Goal: Find specific page/section: Find specific page/section

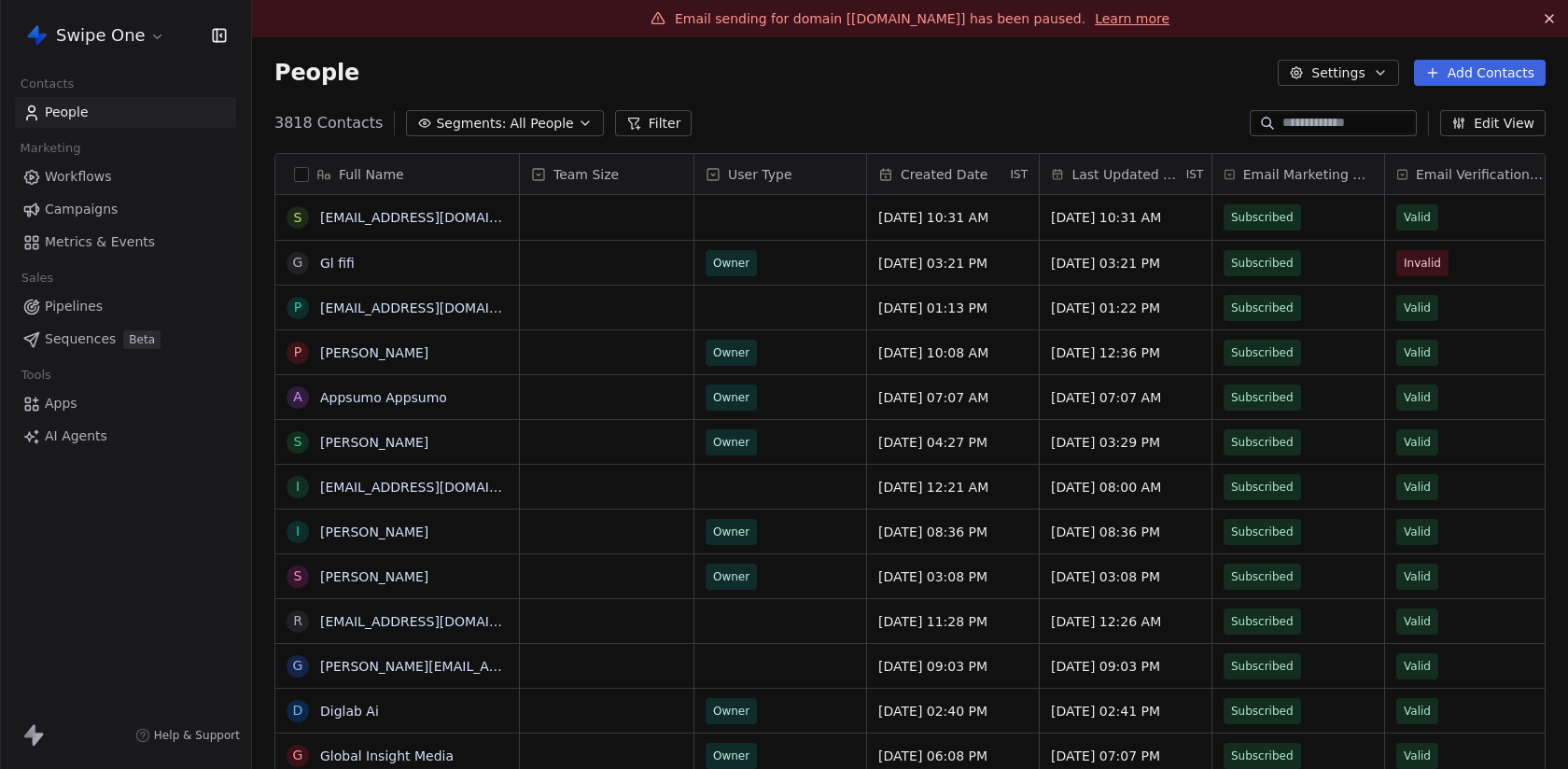
scroll to position [676, 1316]
click at [986, 53] on div "People Settings Add Contacts" at bounding box center [910, 73] width 1316 height 71
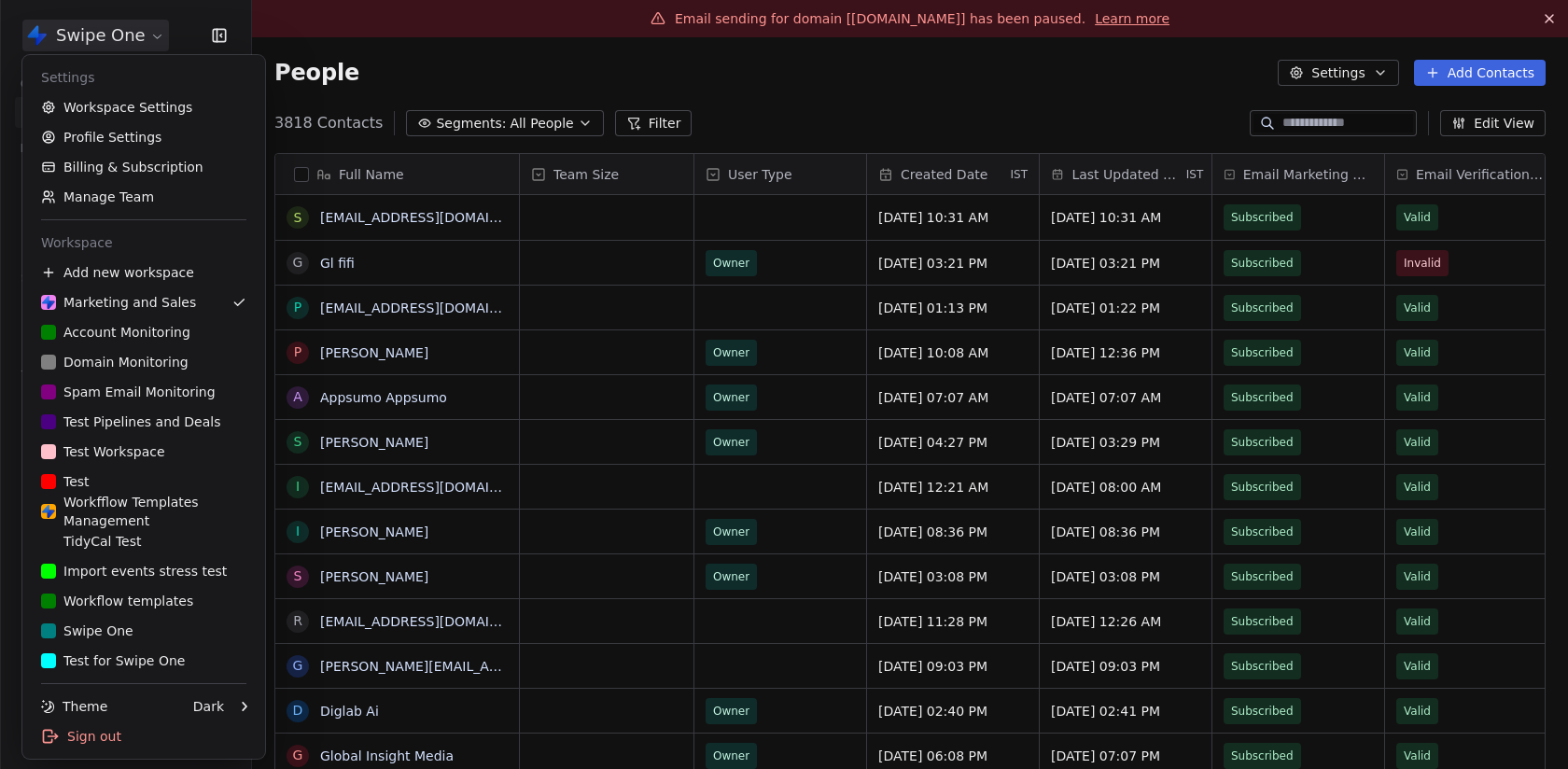
click at [83, 25] on html "Swipe One Contacts People Marketing Workflows Campaigns Metrics & Events Sales …" at bounding box center [784, 384] width 1568 height 769
click at [364, 104] on html "Swipe One Contacts People Marketing Workflows Campaigns Metrics & Events Sales …" at bounding box center [784, 384] width 1568 height 769
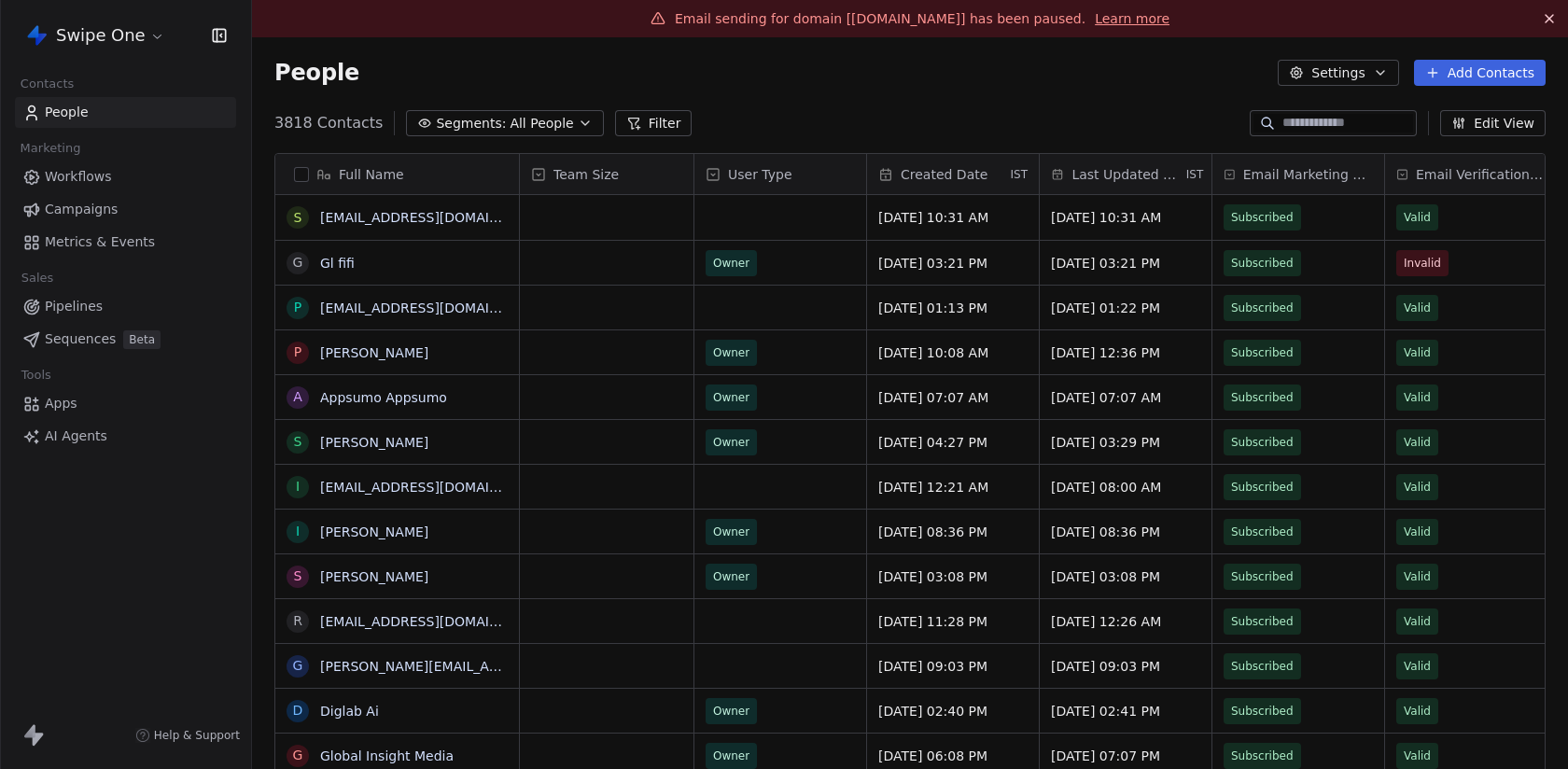
click at [133, 42] on html "Swipe One Contacts People Marketing Workflows Campaigns Metrics & Events Sales …" at bounding box center [784, 384] width 1568 height 769
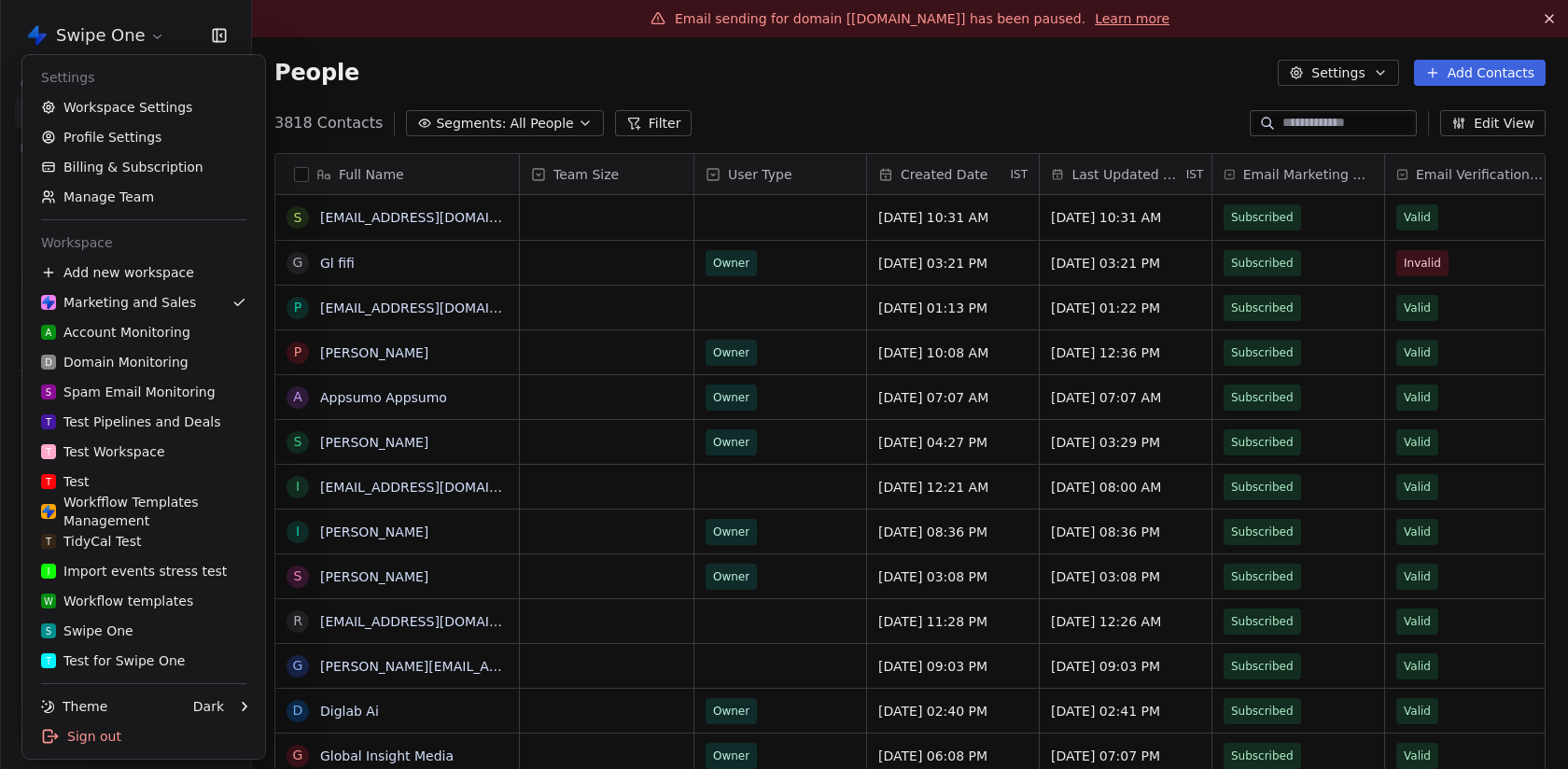
click at [120, 23] on html "Swipe One Contacts People Marketing Workflows Campaigns Metrics & Events Sales …" at bounding box center [784, 384] width 1568 height 769
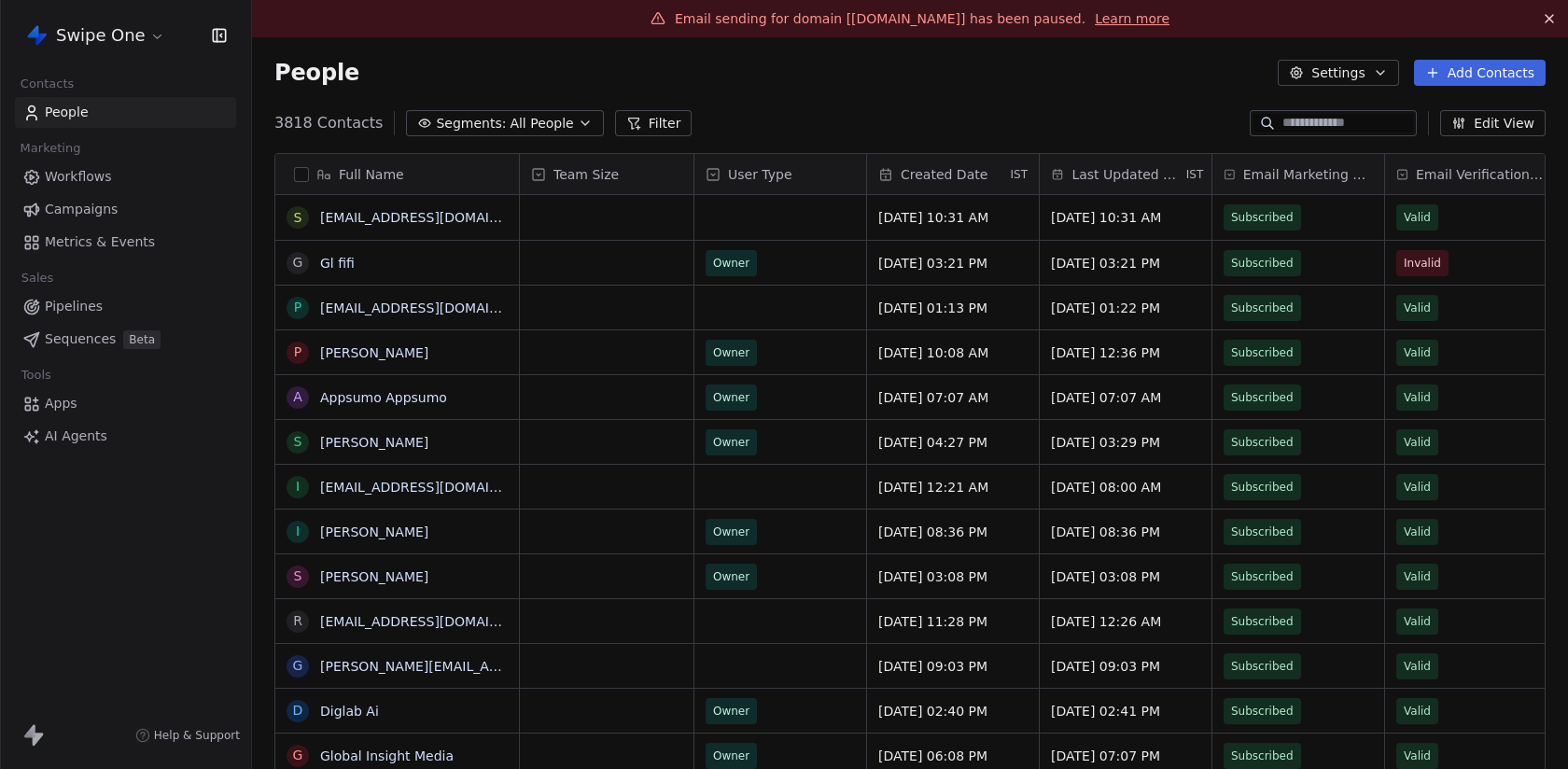
click at [87, 177] on span "Workflows" at bounding box center [78, 176] width 67 height 19
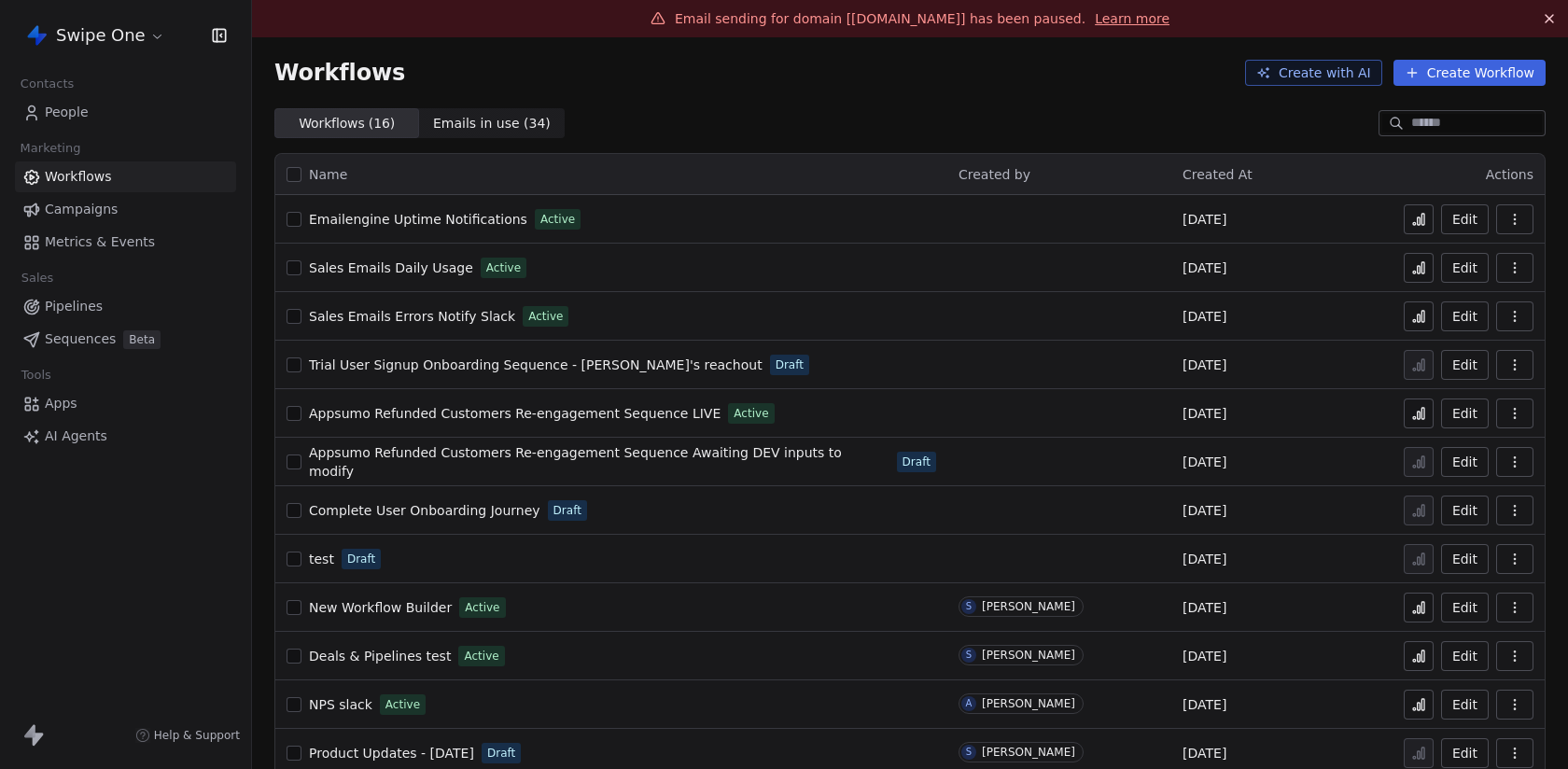
click at [438, 270] on span "Sales Emails Daily Usage" at bounding box center [391, 267] width 164 height 14
click at [410, 315] on span "Sales Emails Errors Notify Slack" at bounding box center [412, 316] width 206 height 14
click at [67, 42] on html "Swipe One Contacts People Marketing Workflows Campaigns Metrics & Events Sales …" at bounding box center [784, 384] width 1568 height 769
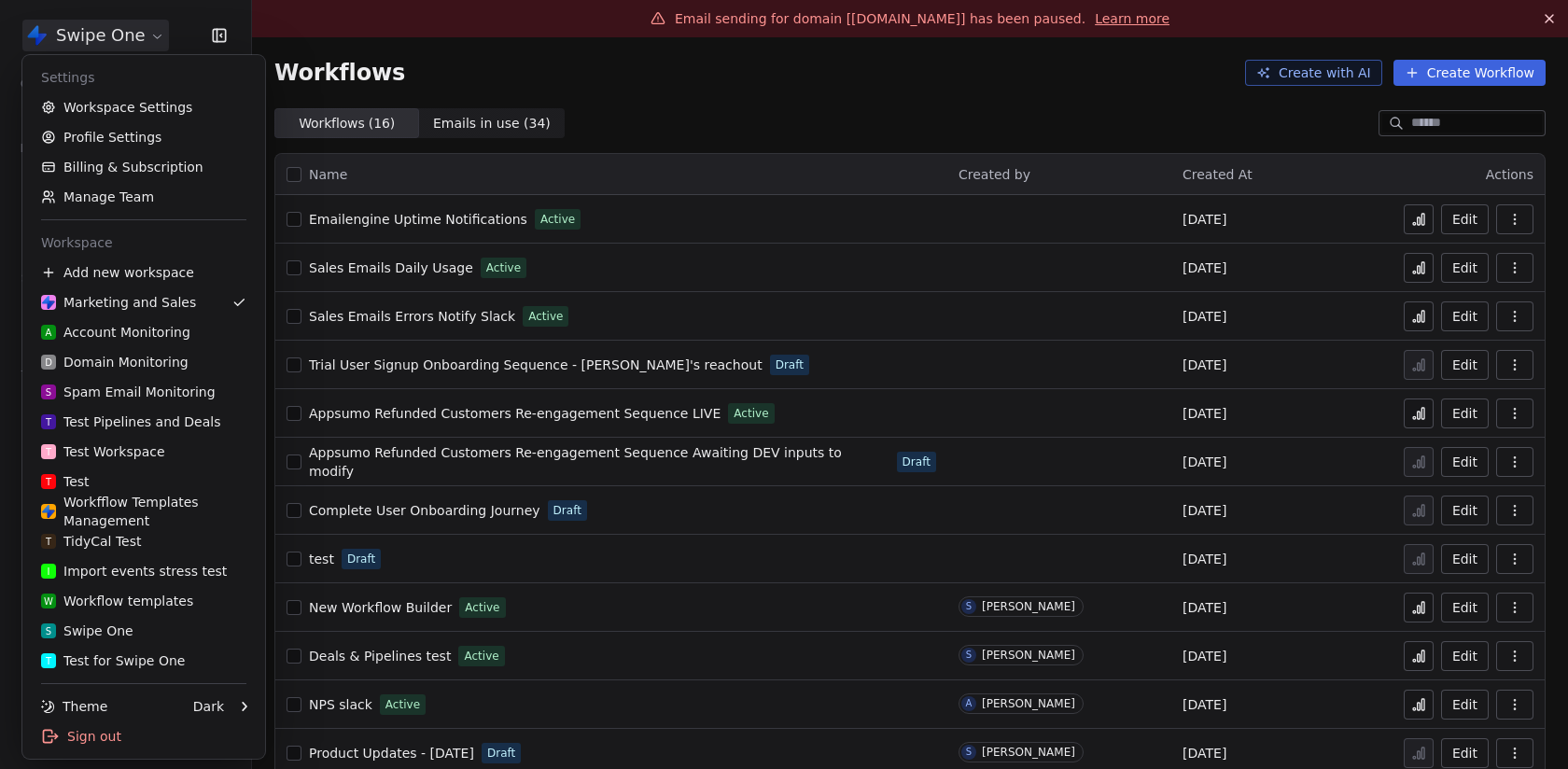
click at [67, 42] on html "Swipe One Contacts People Marketing Workflows Campaigns Metrics & Events Sales …" at bounding box center [784, 384] width 1568 height 769
